Goal: Information Seeking & Learning: Learn about a topic

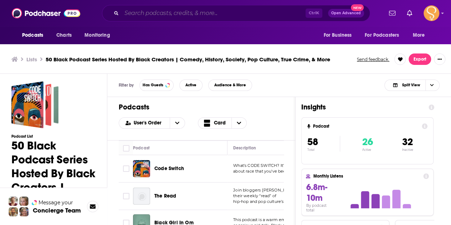
click at [219, 11] on input "Search podcasts, credits, & more..." at bounding box center [213, 12] width 184 height 11
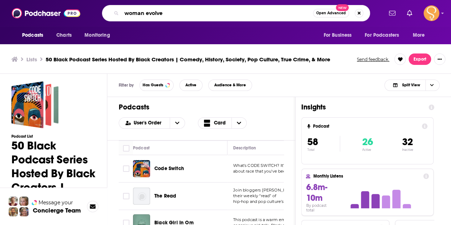
type input "woman evolve"
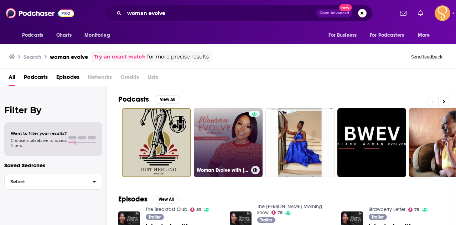
click at [222, 116] on link "Woman Evolve with [PERSON_NAME] [PERSON_NAME]" at bounding box center [228, 142] width 69 height 69
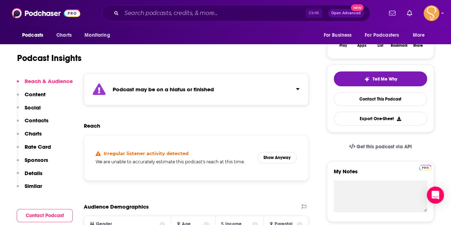
scroll to position [133, 0]
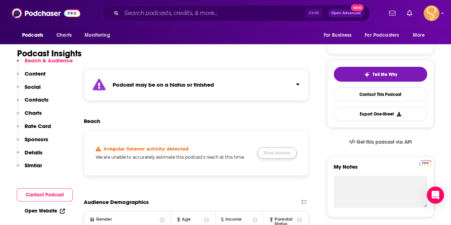
click at [277, 154] on button "Show Anyway" at bounding box center [276, 152] width 39 height 11
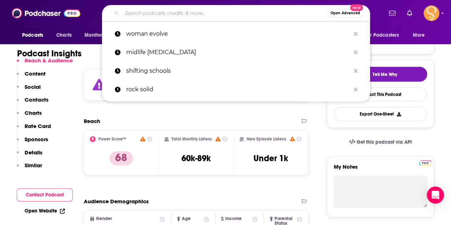
click at [172, 15] on input "Search podcasts, credits, & more..." at bounding box center [224, 12] width 206 height 11
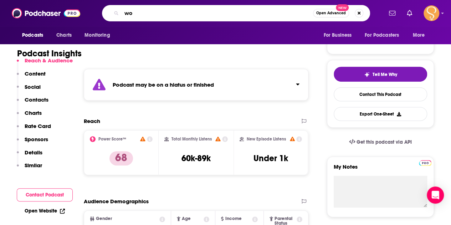
type input "w"
type input "side hustle pro"
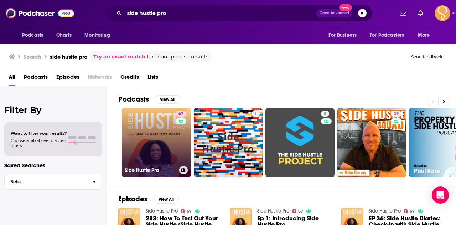
click at [151, 130] on link "67 Side Hustle Pro" at bounding box center [156, 142] width 69 height 69
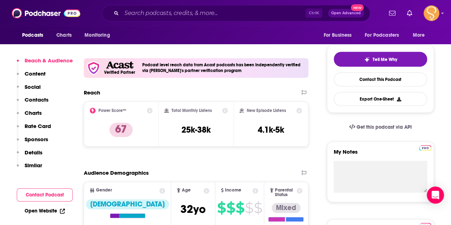
scroll to position [152, 0]
